Goal: Information Seeking & Learning: Learn about a topic

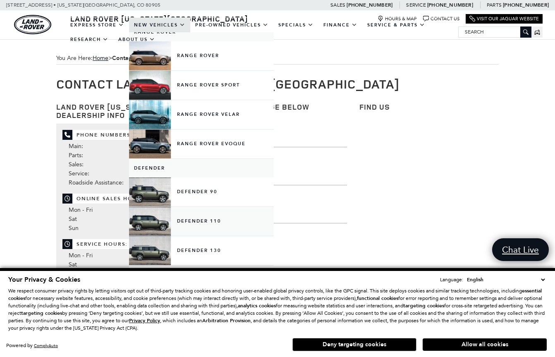
scroll to position [33, 0]
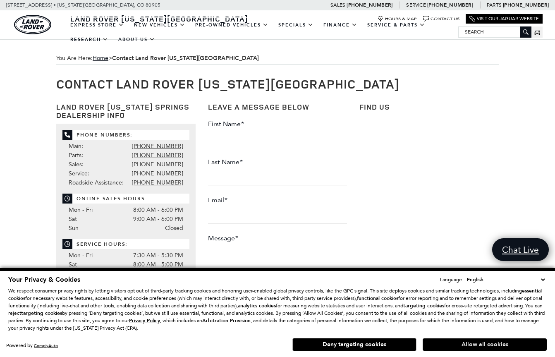
click at [497, 348] on button "Allow all cookies" at bounding box center [484, 344] width 124 height 12
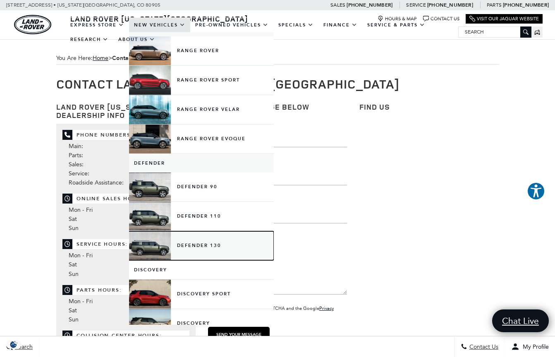
click at [204, 247] on link "Defender 130" at bounding box center [201, 245] width 145 height 29
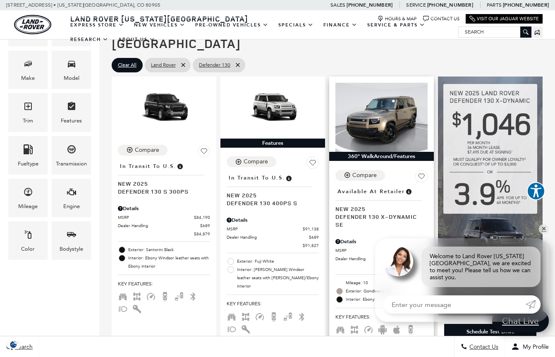
scroll to position [152, 0]
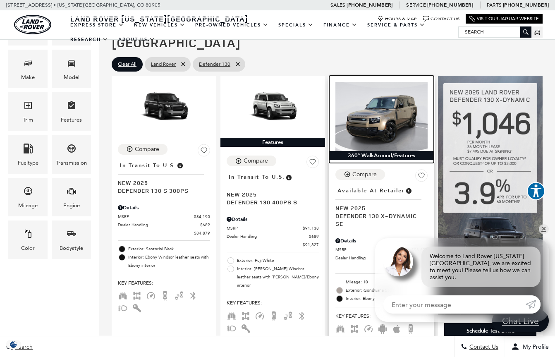
click at [378, 103] on img at bounding box center [381, 116] width 92 height 69
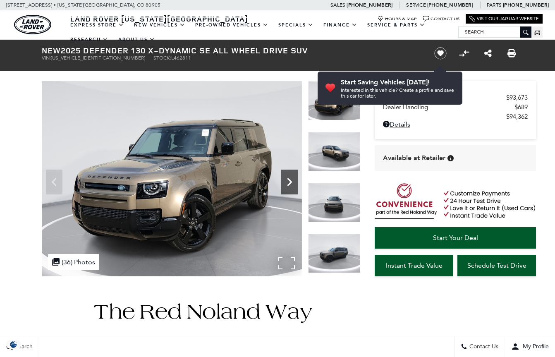
click at [289, 179] on icon "Next" at bounding box center [289, 182] width 5 height 8
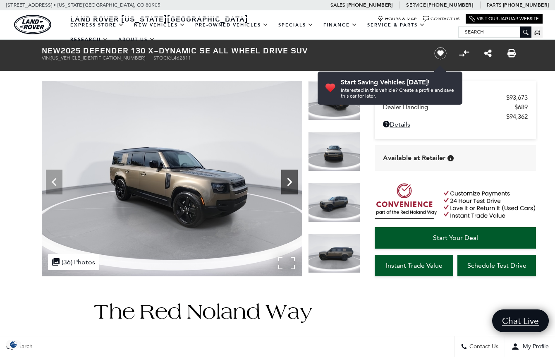
click at [289, 179] on icon "Next" at bounding box center [289, 182] width 5 height 8
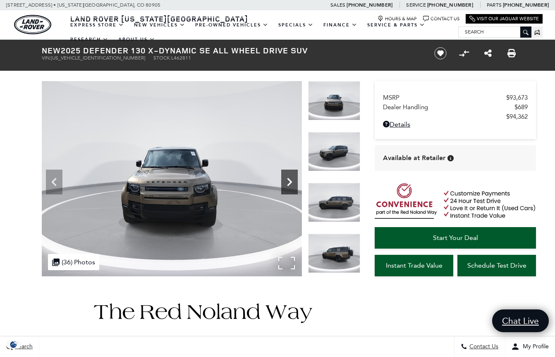
click at [290, 185] on icon "Next" at bounding box center [289, 182] width 17 height 17
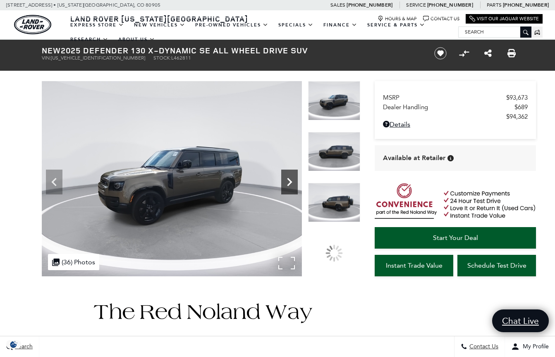
click at [290, 185] on icon "Next" at bounding box center [289, 182] width 17 height 17
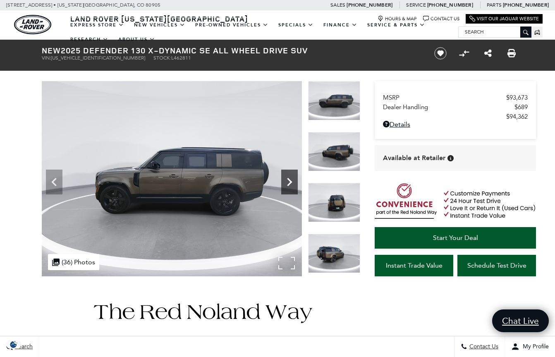
click at [290, 185] on icon "Next" at bounding box center [289, 182] width 17 height 17
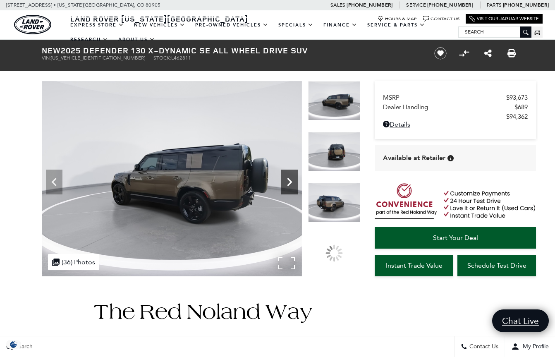
click at [290, 185] on icon "Next" at bounding box center [289, 182] width 17 height 17
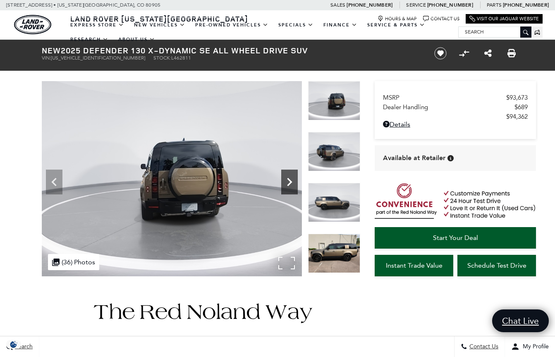
click at [290, 185] on icon "Next" at bounding box center [289, 182] width 17 height 17
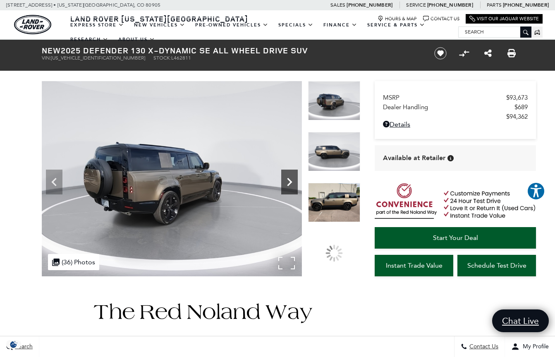
click at [290, 185] on icon "Next" at bounding box center [289, 182] width 17 height 17
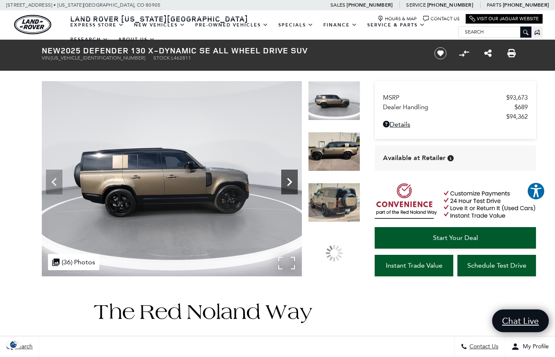
click at [290, 185] on icon "Next" at bounding box center [289, 182] width 17 height 17
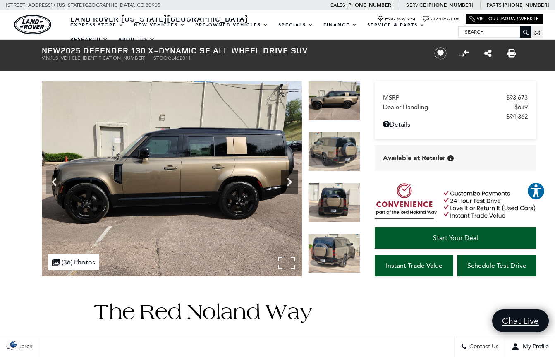
click at [290, 185] on icon "Next" at bounding box center [289, 182] width 17 height 17
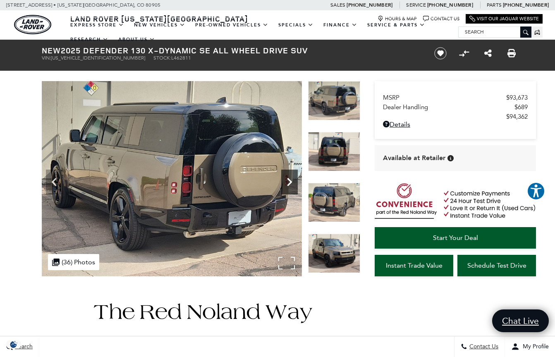
click at [290, 185] on icon "Next" at bounding box center [289, 182] width 17 height 17
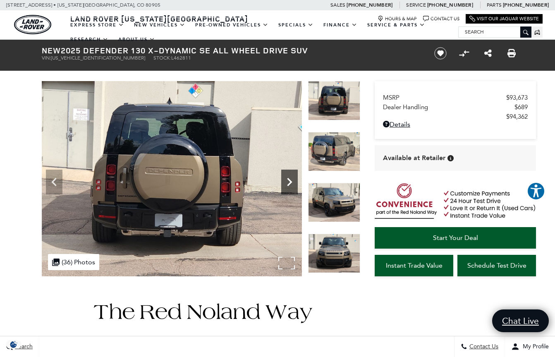
click at [290, 185] on icon "Next" at bounding box center [289, 182] width 17 height 17
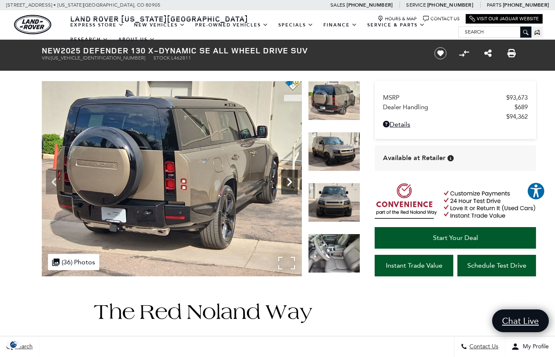
click at [290, 185] on icon "Next" at bounding box center [289, 182] width 17 height 17
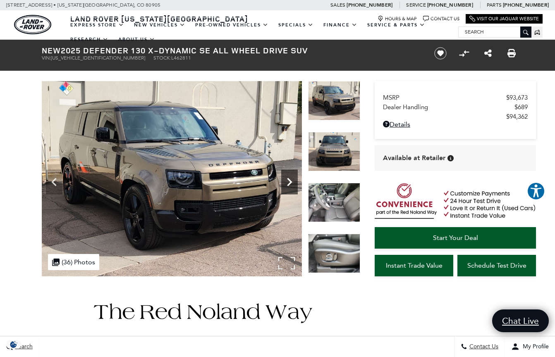
click at [290, 185] on icon "Next" at bounding box center [289, 182] width 17 height 17
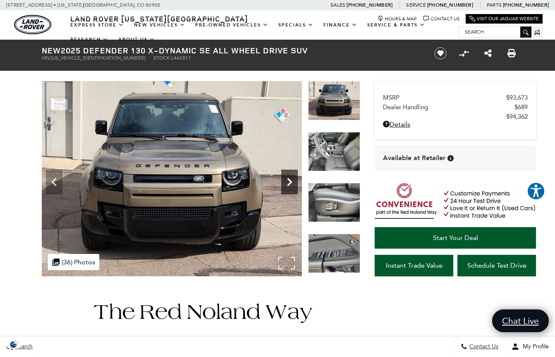
click at [290, 185] on icon "Next" at bounding box center [289, 182] width 17 height 17
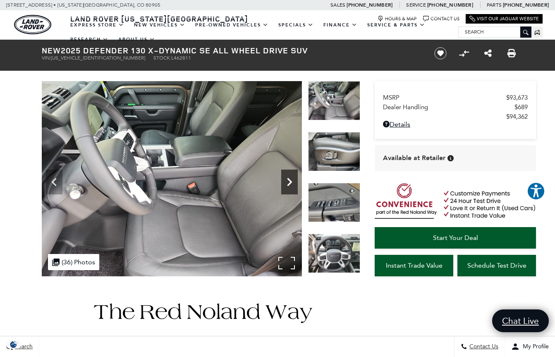
click at [290, 185] on icon "Next" at bounding box center [289, 182] width 17 height 17
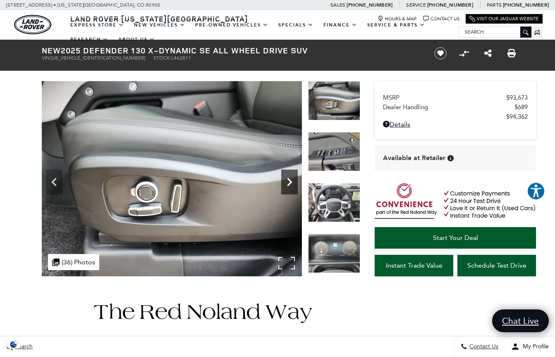
click at [290, 185] on icon "Next" at bounding box center [289, 182] width 17 height 17
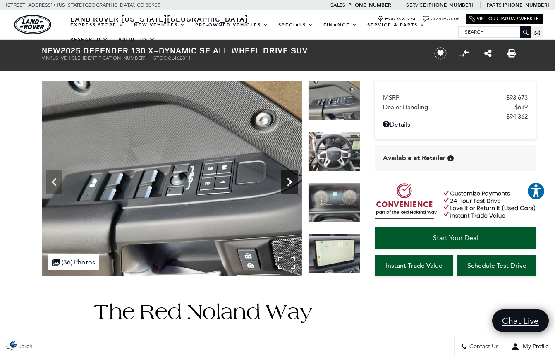
click at [290, 185] on icon "Next" at bounding box center [289, 182] width 17 height 17
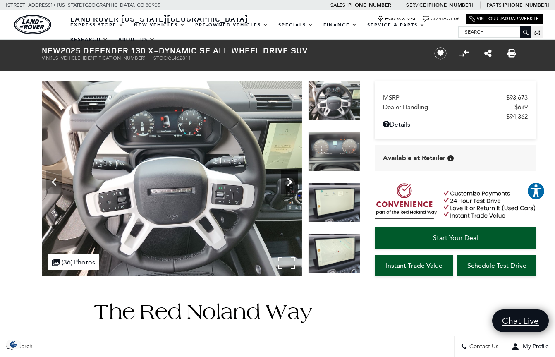
click at [290, 185] on icon "Next" at bounding box center [289, 182] width 17 height 17
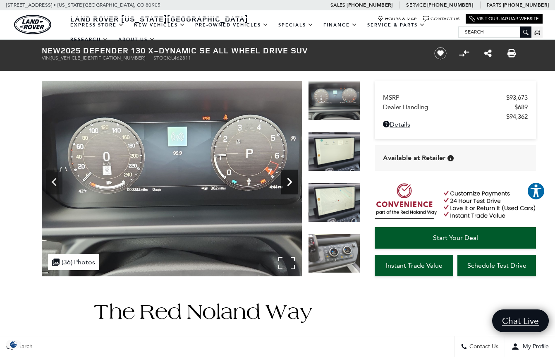
click at [290, 185] on icon "Next" at bounding box center [289, 182] width 17 height 17
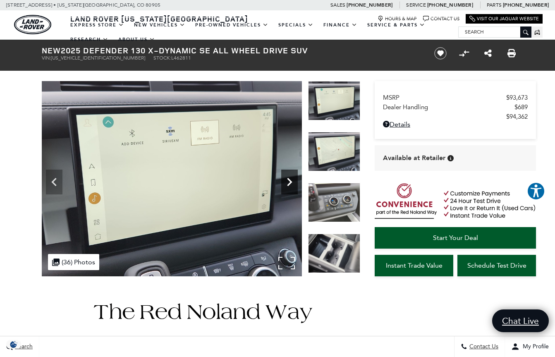
click at [290, 185] on icon "Next" at bounding box center [289, 182] width 17 height 17
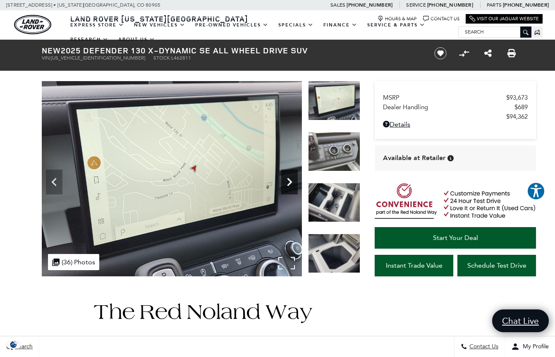
click at [290, 185] on icon "Next" at bounding box center [289, 182] width 17 height 17
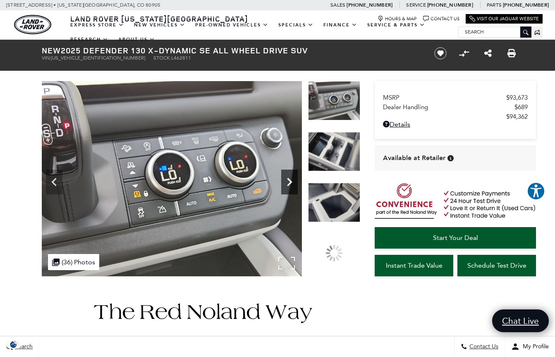
click at [290, 185] on icon "Next" at bounding box center [289, 182] width 17 height 17
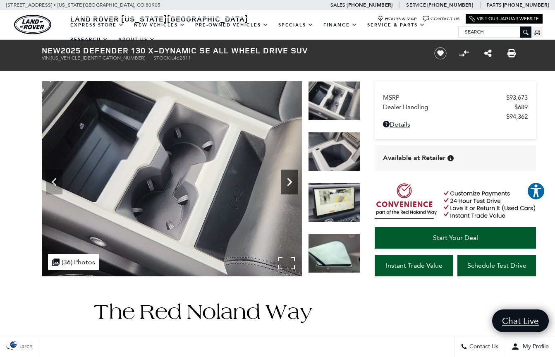
click at [290, 185] on icon "Next" at bounding box center [289, 182] width 17 height 17
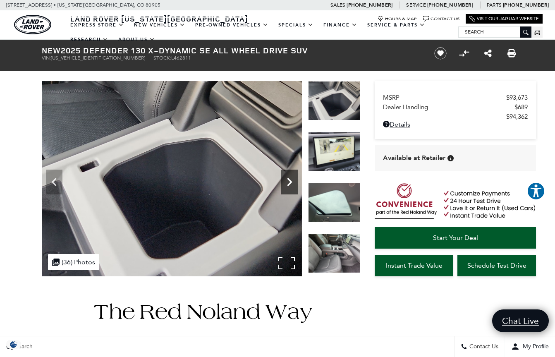
click at [290, 185] on icon "Next" at bounding box center [289, 182] width 17 height 17
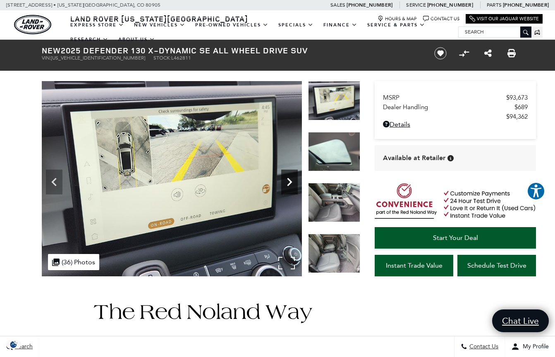
click at [290, 185] on icon "Next" at bounding box center [289, 182] width 17 height 17
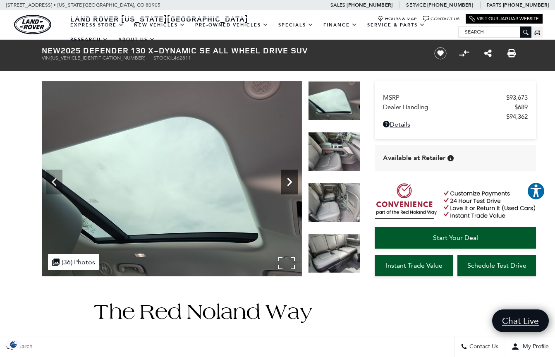
click at [290, 185] on icon "Next" at bounding box center [289, 182] width 17 height 17
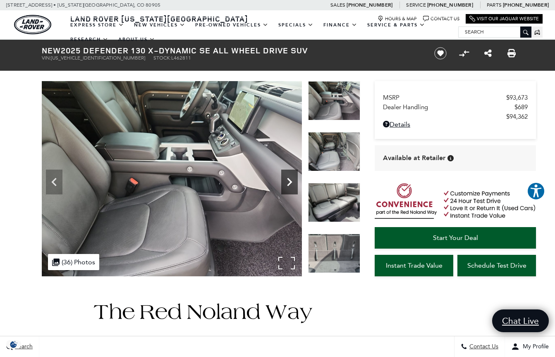
click at [290, 185] on icon "Next" at bounding box center [289, 182] width 17 height 17
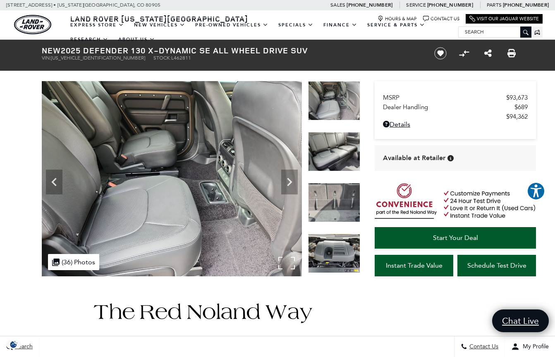
click at [279, 180] on img at bounding box center [172, 178] width 260 height 195
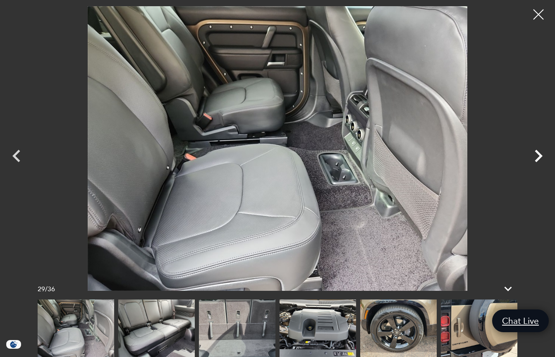
click at [538, 152] on icon "Next" at bounding box center [538, 156] width 8 height 12
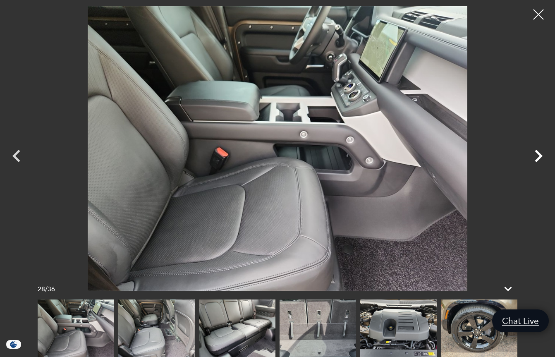
click at [538, 152] on icon "Next" at bounding box center [538, 156] width 8 height 12
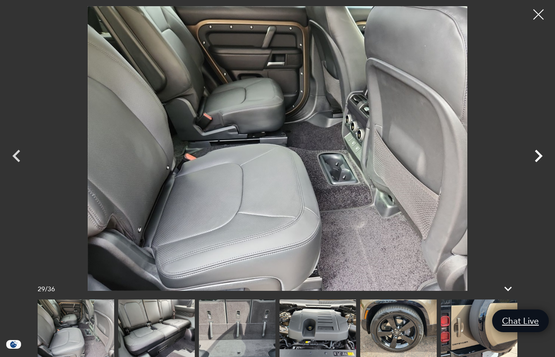
click at [538, 152] on icon "Next" at bounding box center [538, 156] width 8 height 12
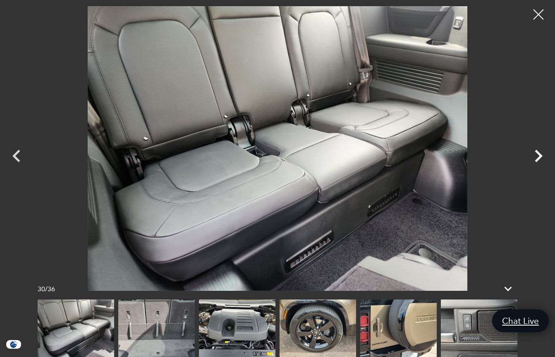
click at [538, 152] on icon "Next" at bounding box center [538, 156] width 8 height 12
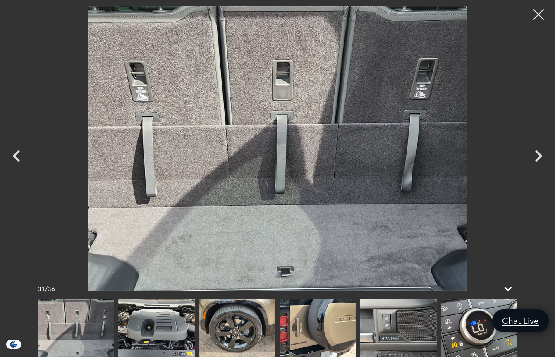
click at [538, 14] on div at bounding box center [538, 15] width 22 height 22
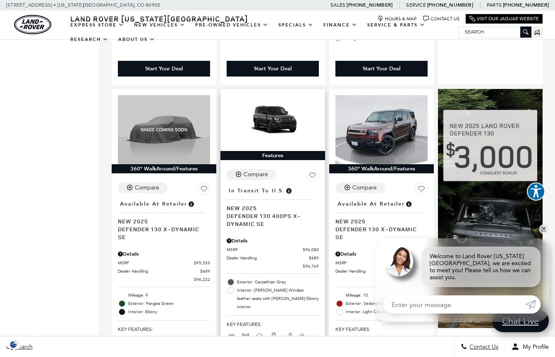
scroll to position [471, 0]
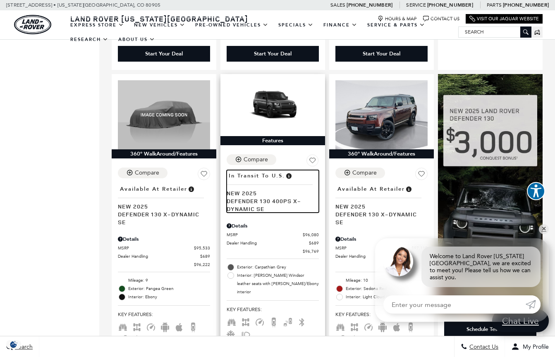
click at [289, 197] on span "Defender 130 400PS X-Dynamic SE" at bounding box center [269, 205] width 86 height 16
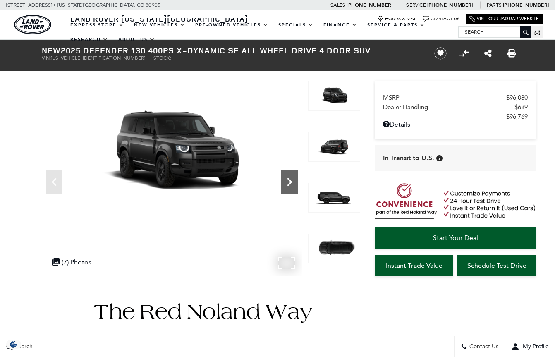
click at [286, 179] on icon "Next" at bounding box center [289, 182] width 17 height 17
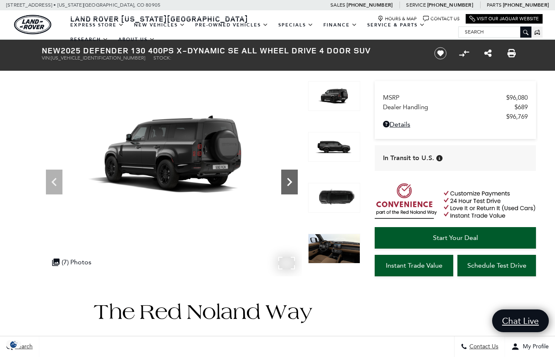
click at [286, 181] on icon "Next" at bounding box center [289, 182] width 17 height 17
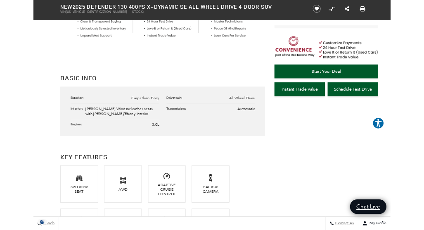
scroll to position [445, 0]
